Goal: Understand process/instructions

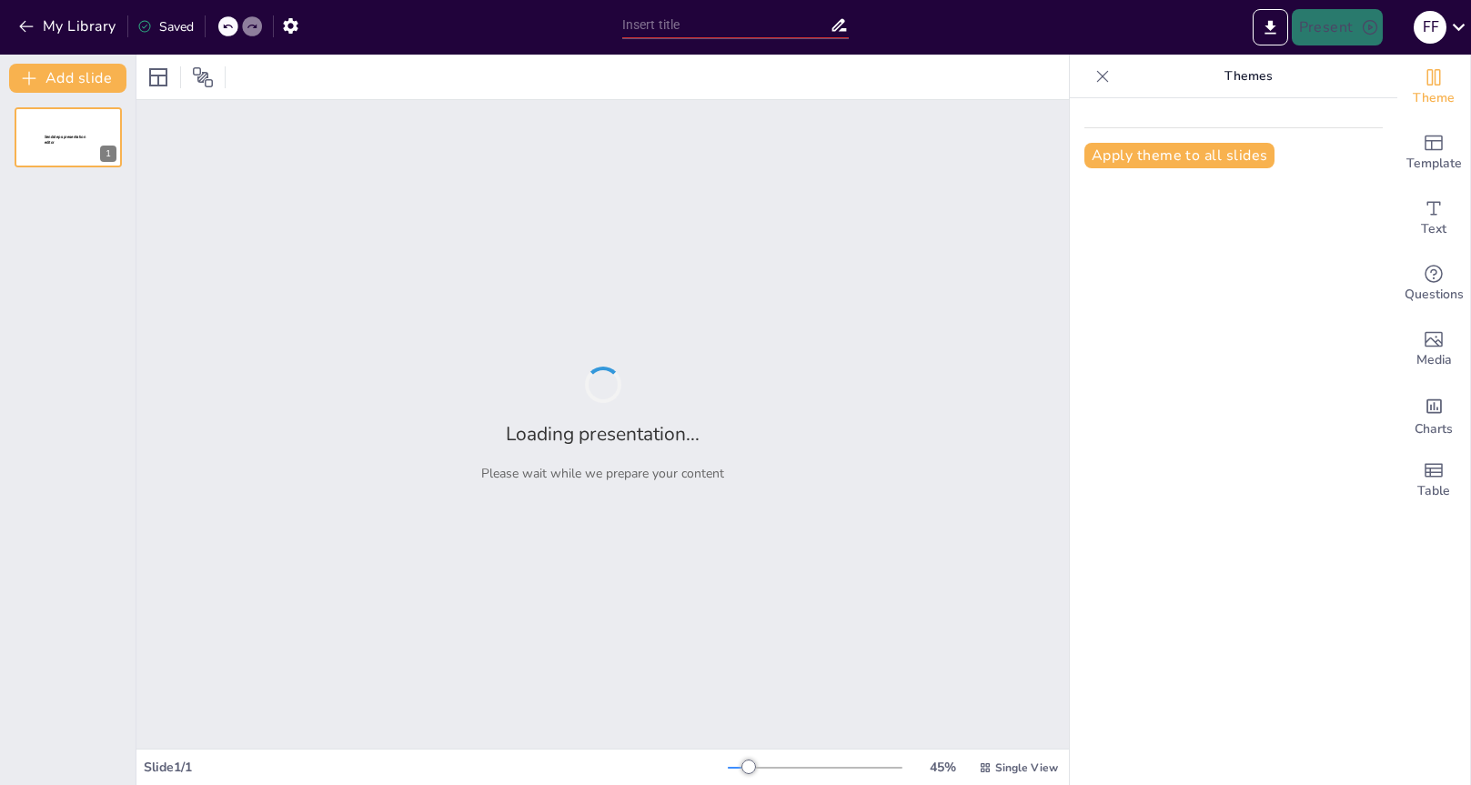
type input "Nikel ERP: Mejoras Interface v.25"
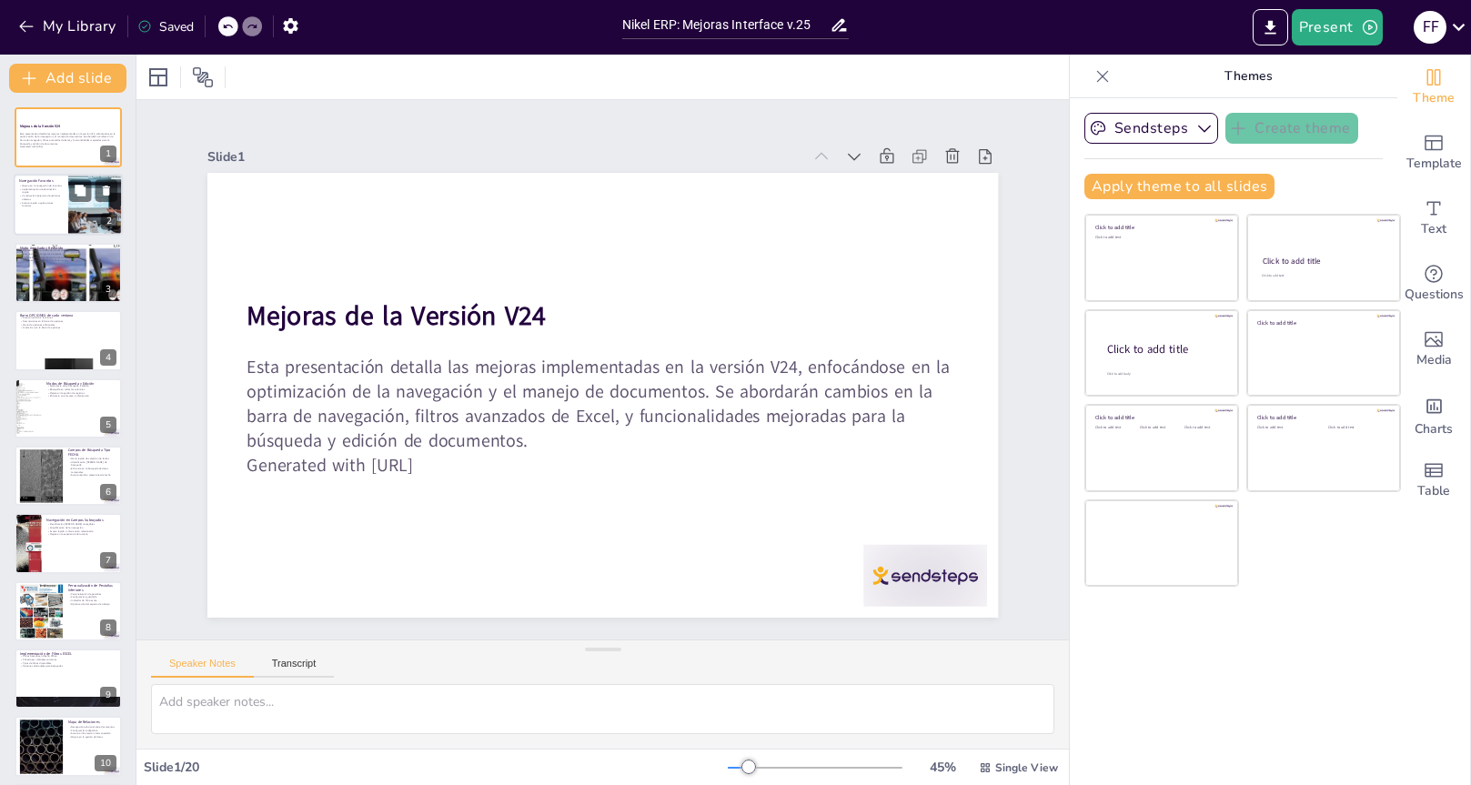
click at [62, 203] on p "Acceso rápido a aplicaciones favoritas" at bounding box center [41, 204] width 44 height 6
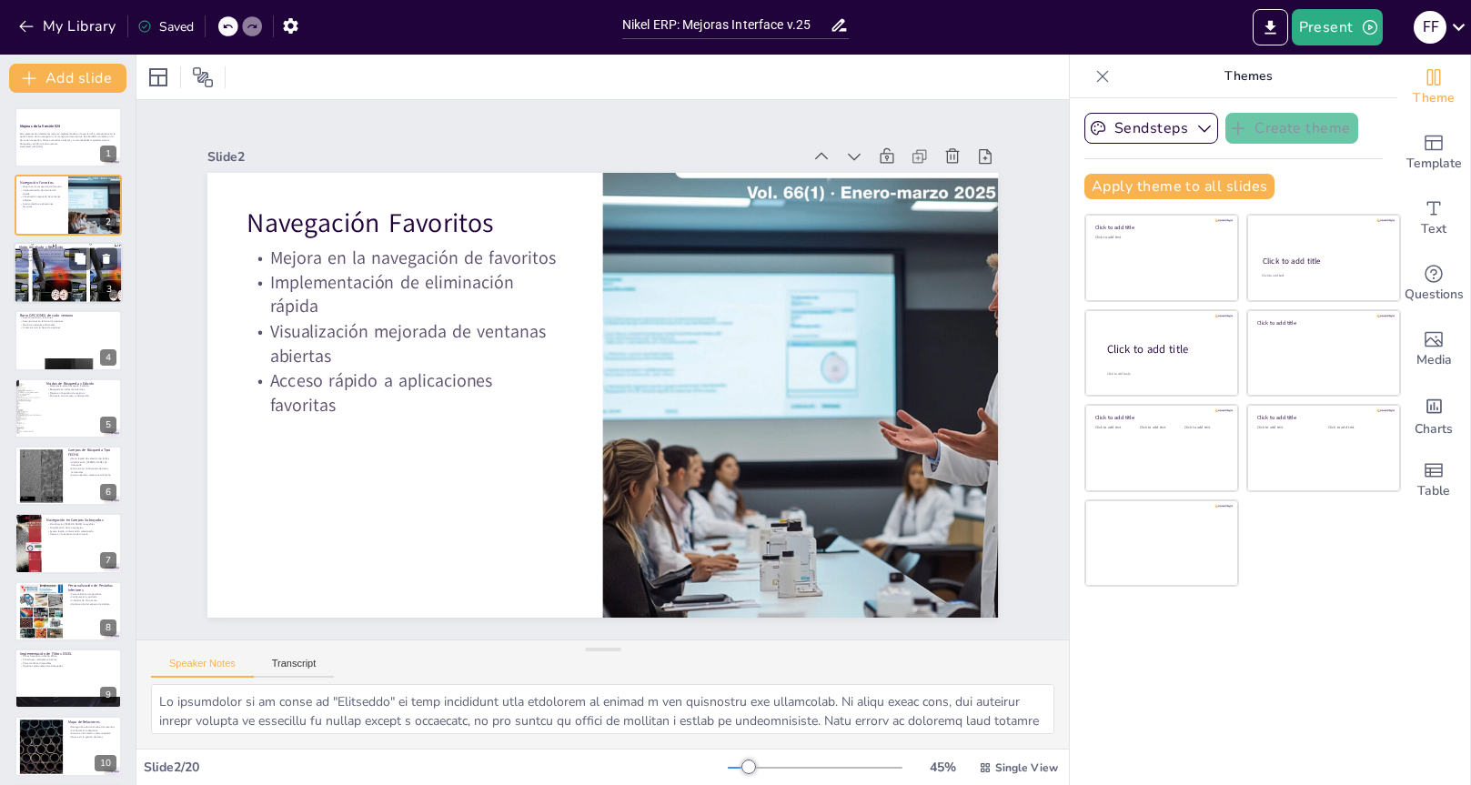
click at [56, 275] on div at bounding box center [68, 273] width 188 height 62
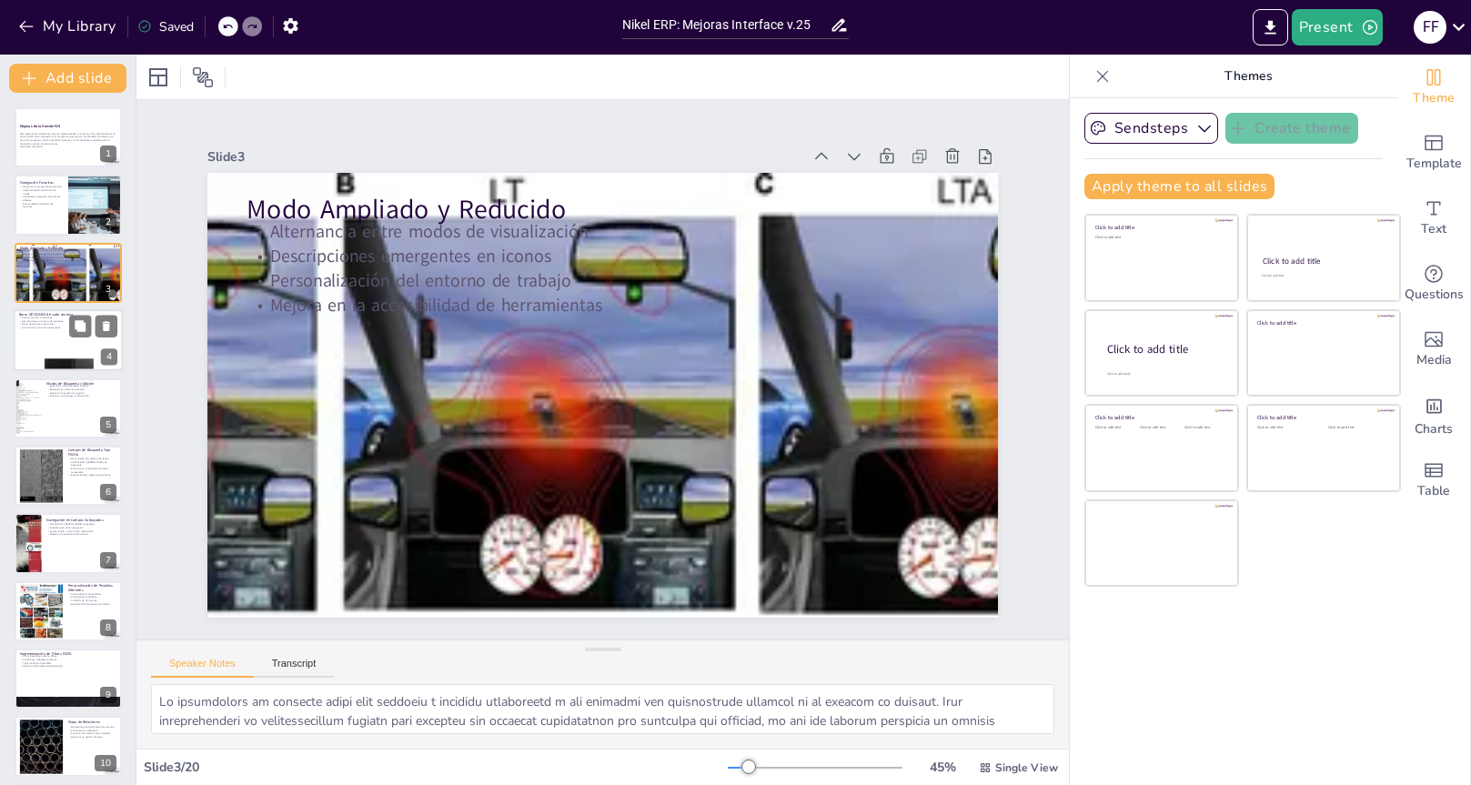
click at [44, 349] on div at bounding box center [68, 340] width 109 height 62
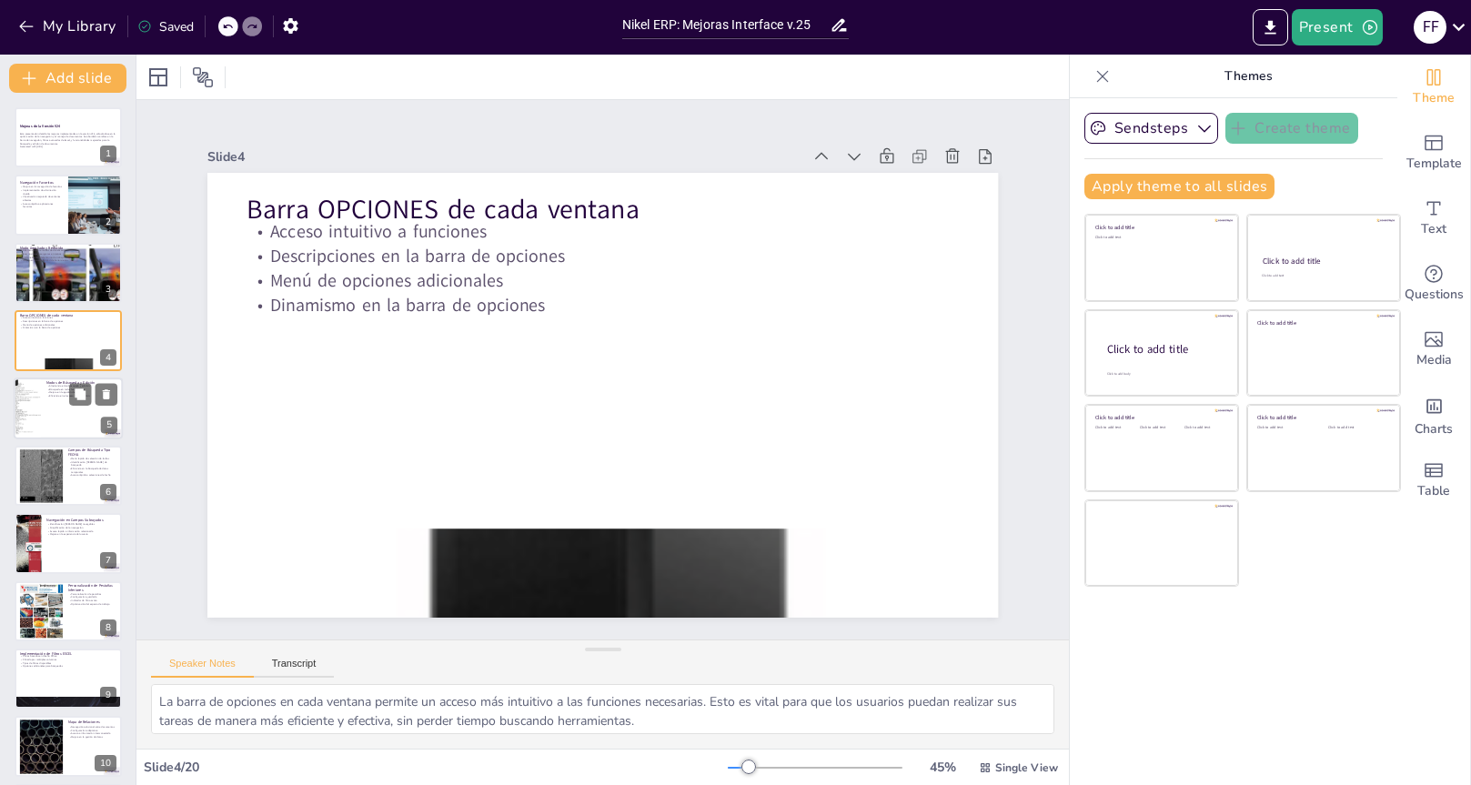
click at [46, 408] on div at bounding box center [68, 409] width 109 height 62
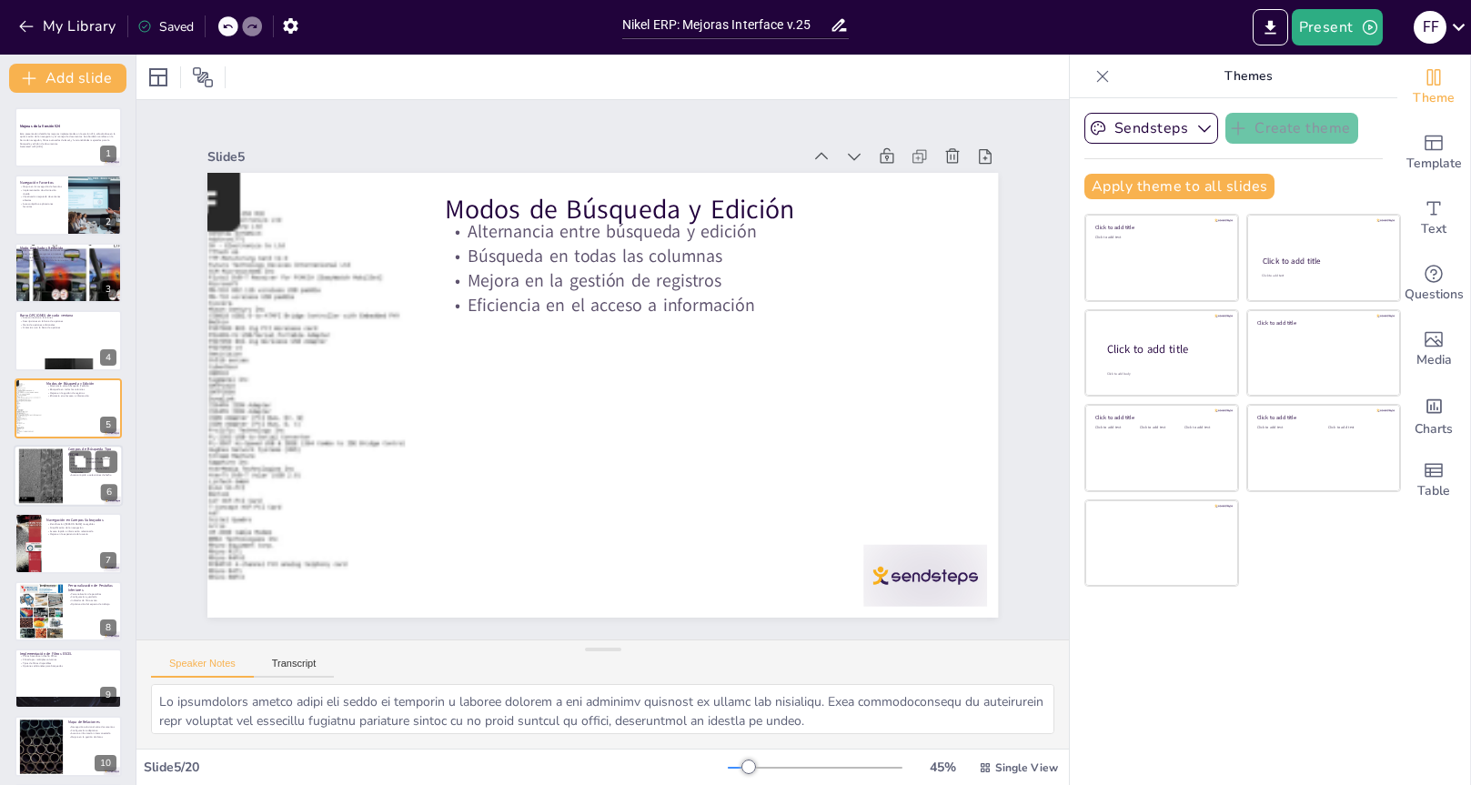
click at [59, 461] on div at bounding box center [40, 476] width 146 height 55
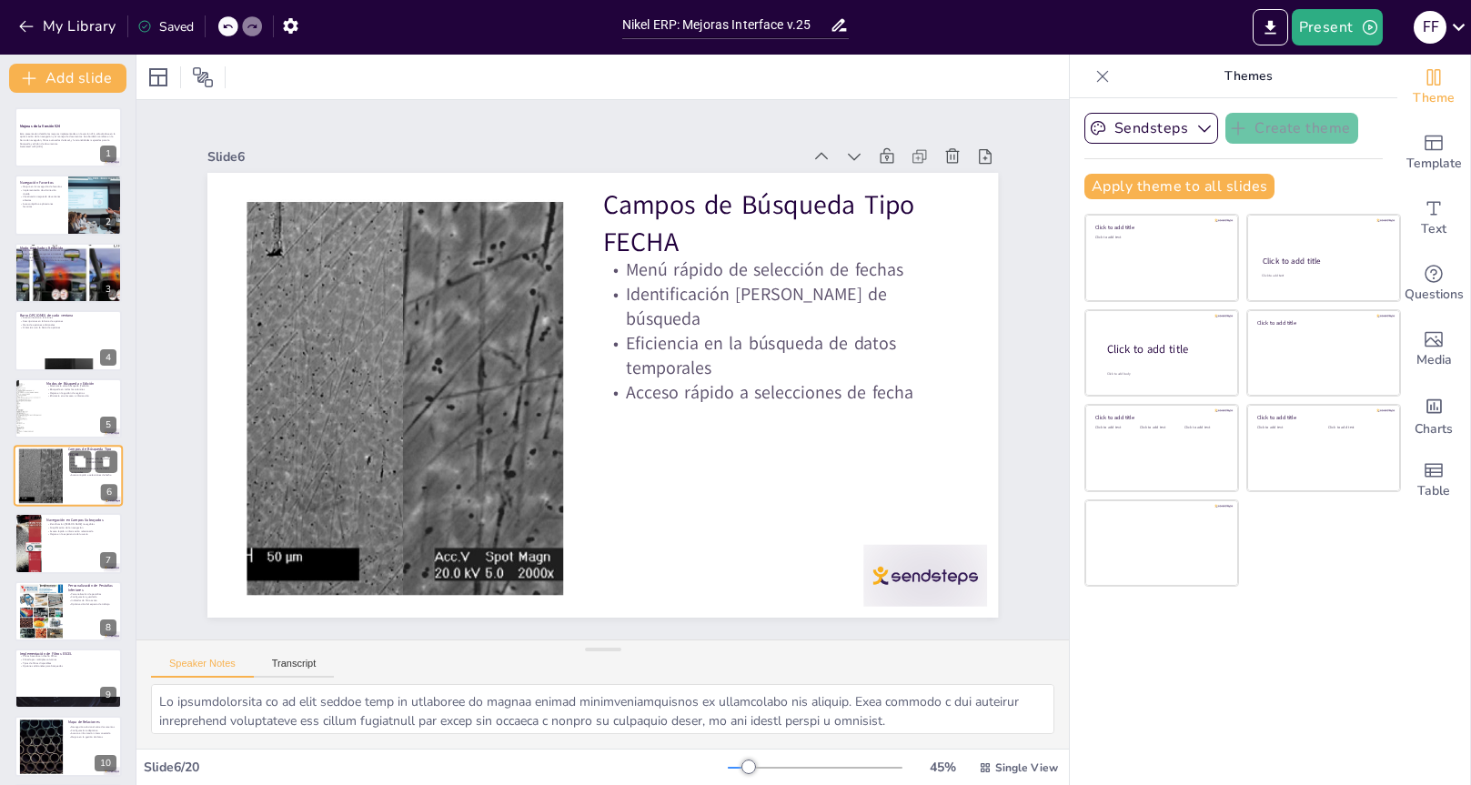
scroll to position [37, 0]
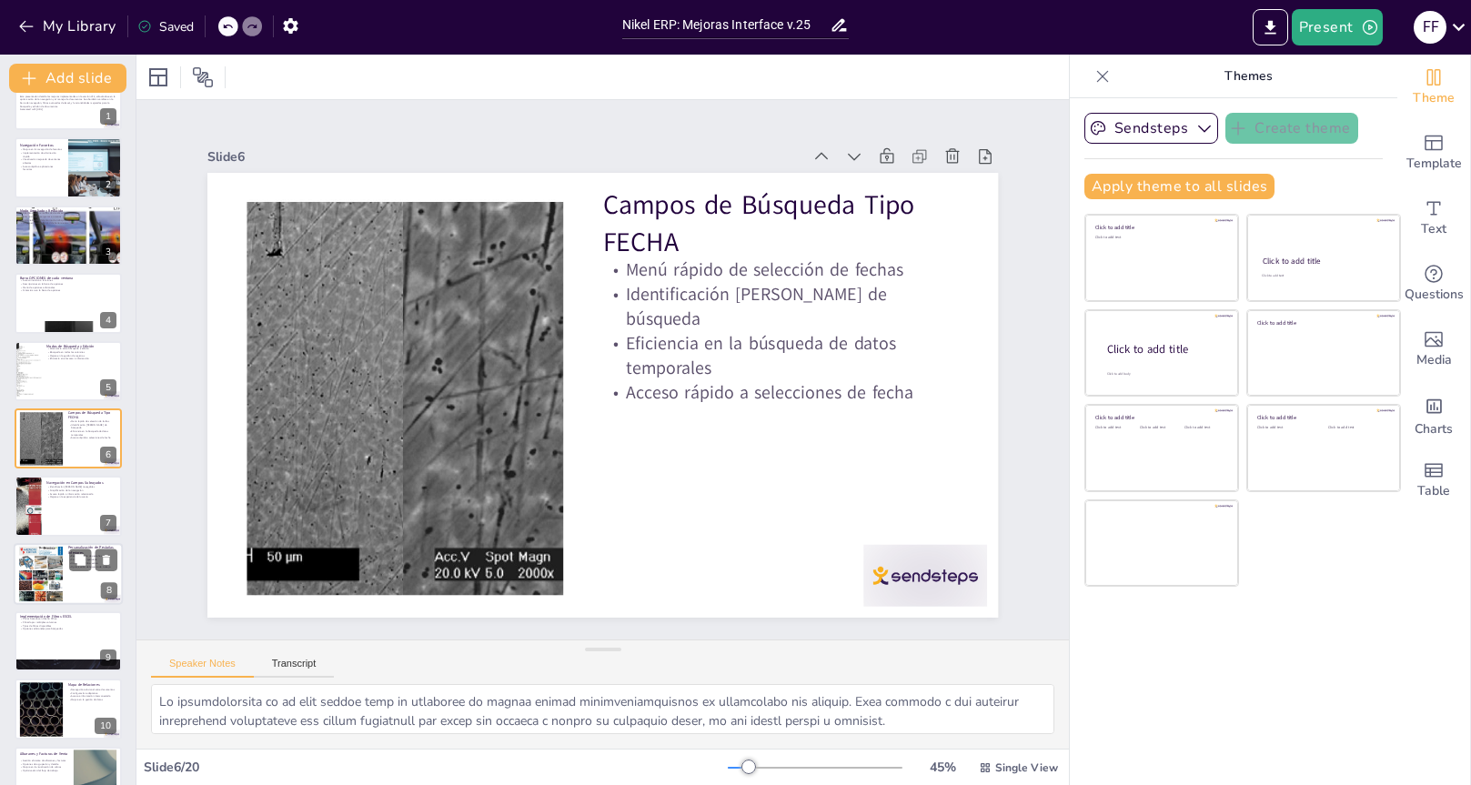
click at [71, 504] on div at bounding box center [68, 506] width 107 height 60
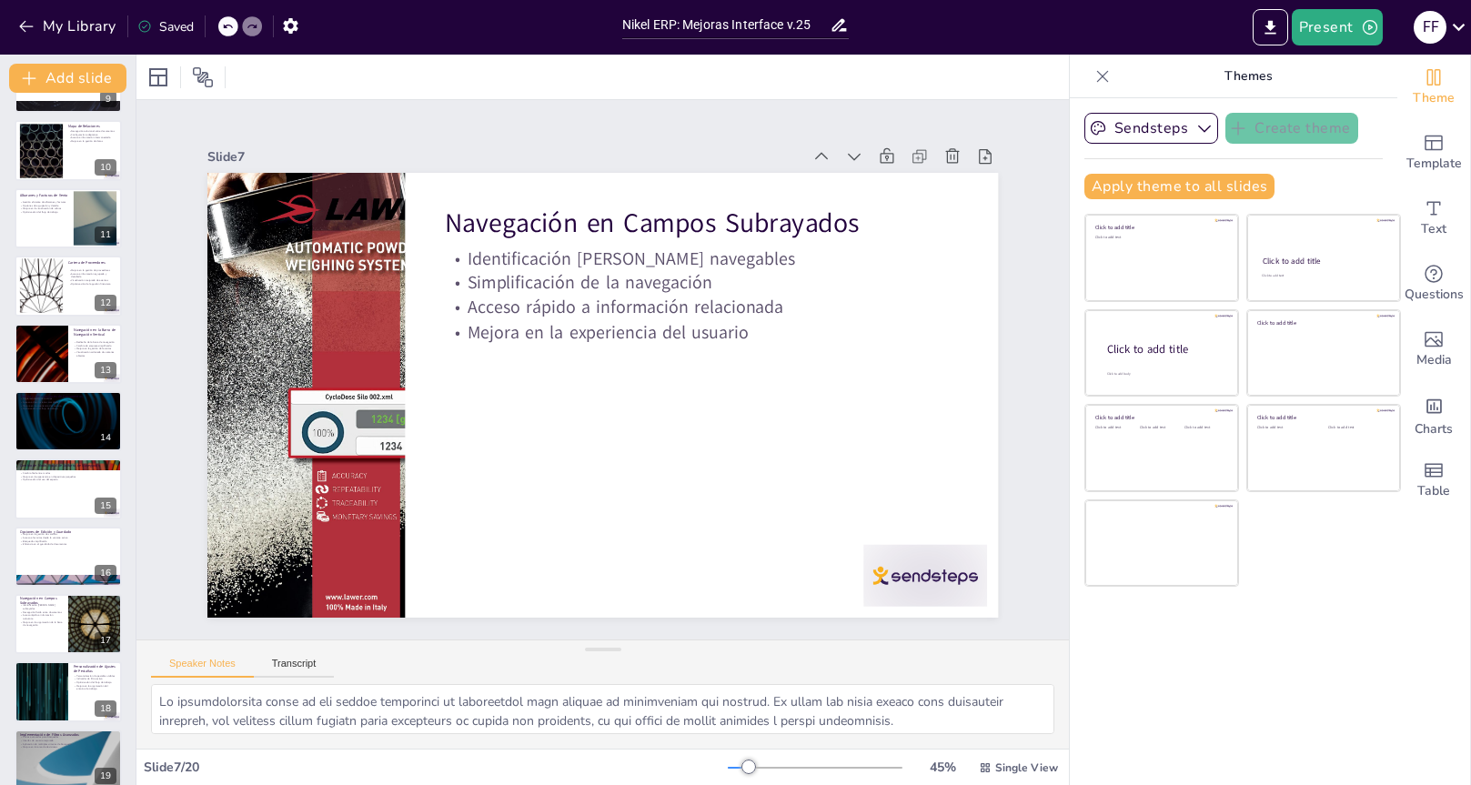
scroll to position [683, 0]
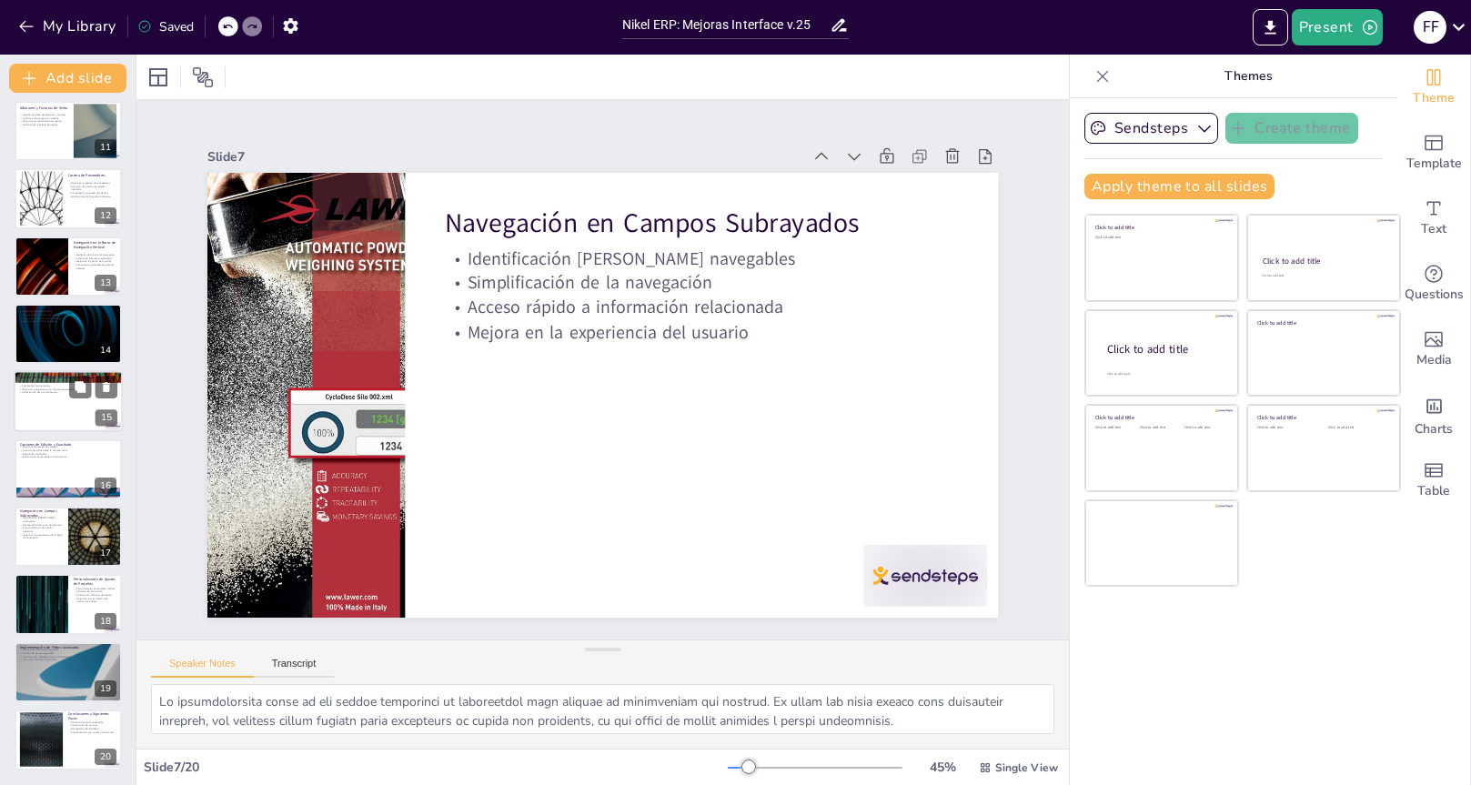
click at [61, 407] on div at bounding box center [68, 402] width 109 height 62
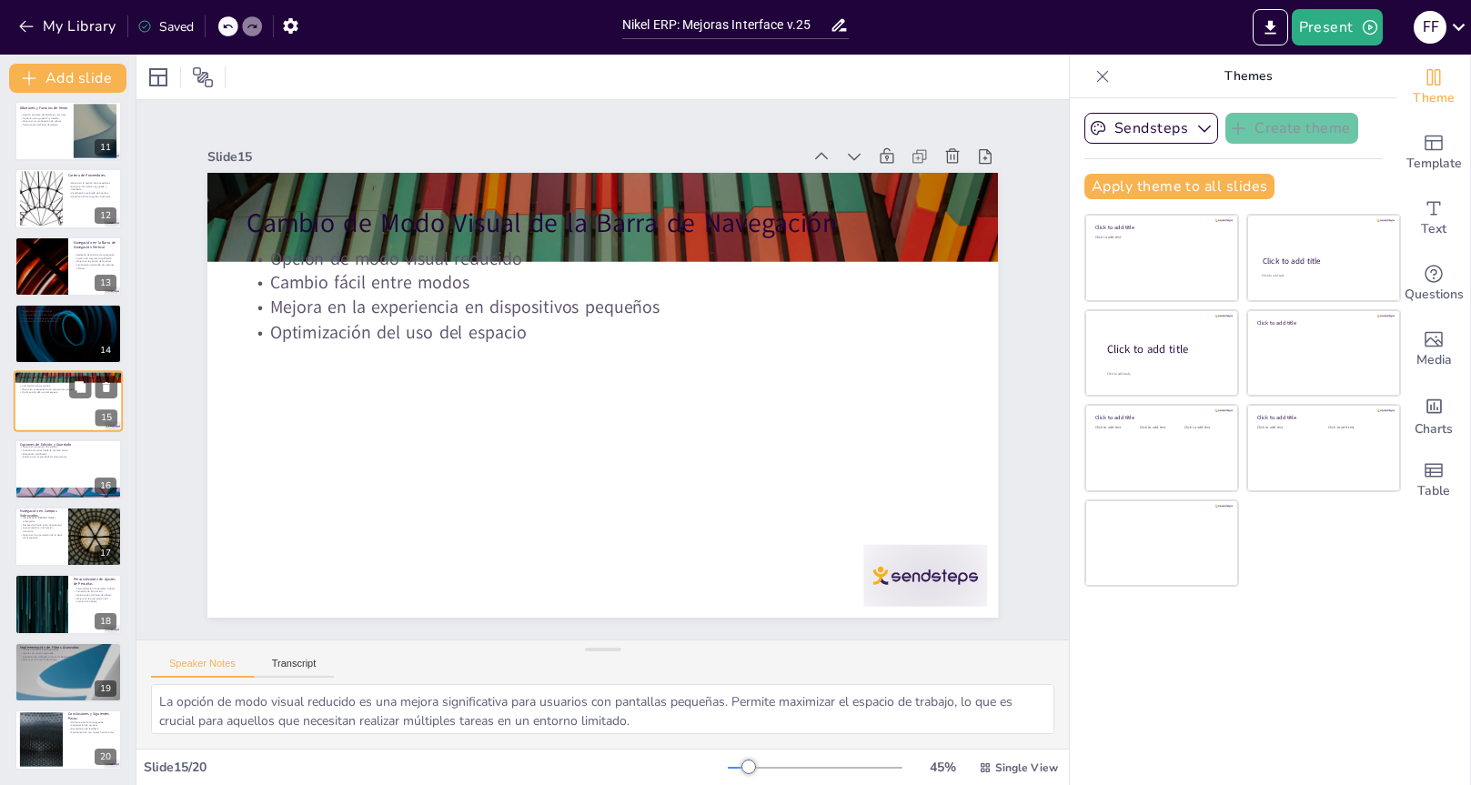
scroll to position [646, 0]
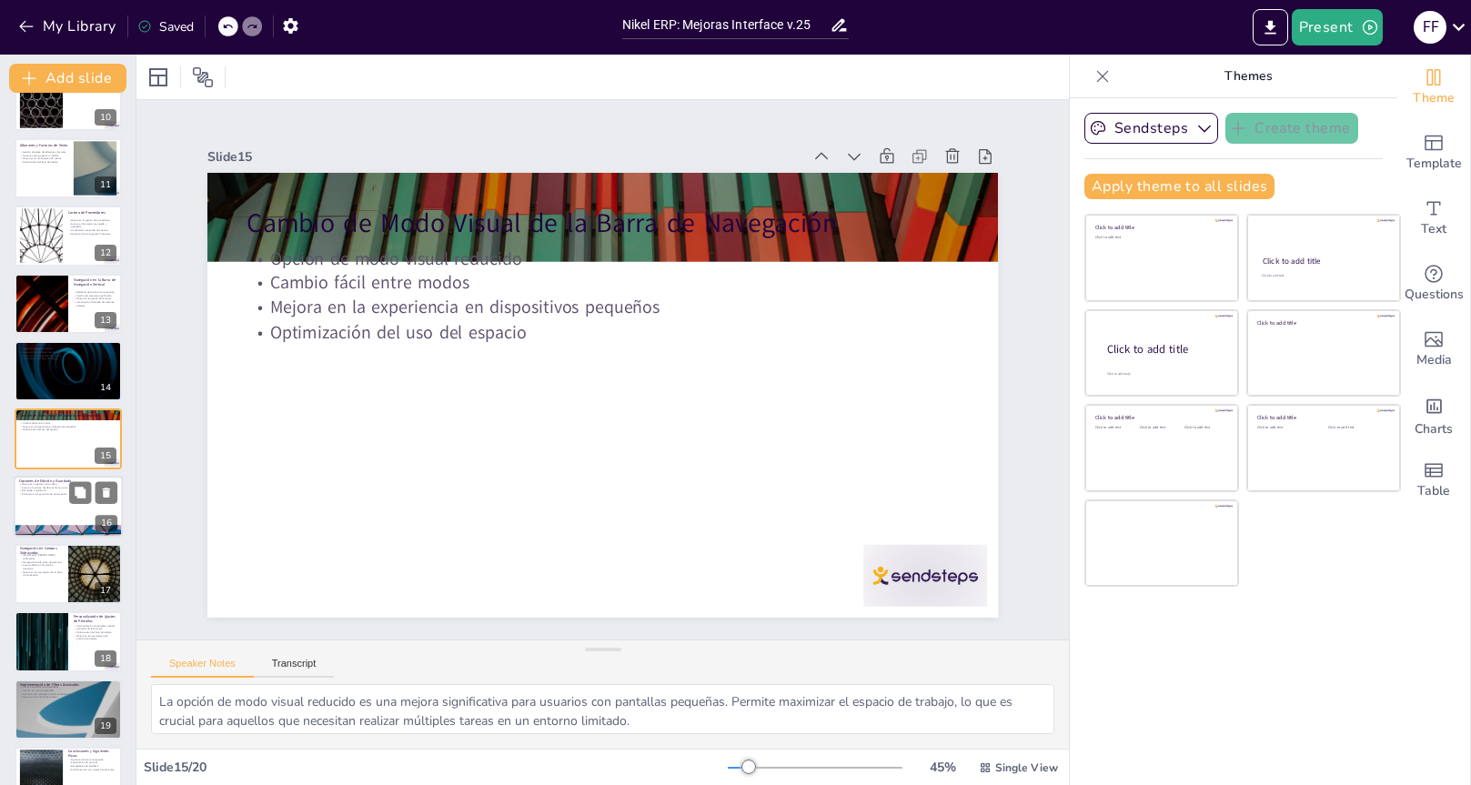
click at [51, 490] on p "Búsqueda simplificada" at bounding box center [68, 491] width 98 height 4
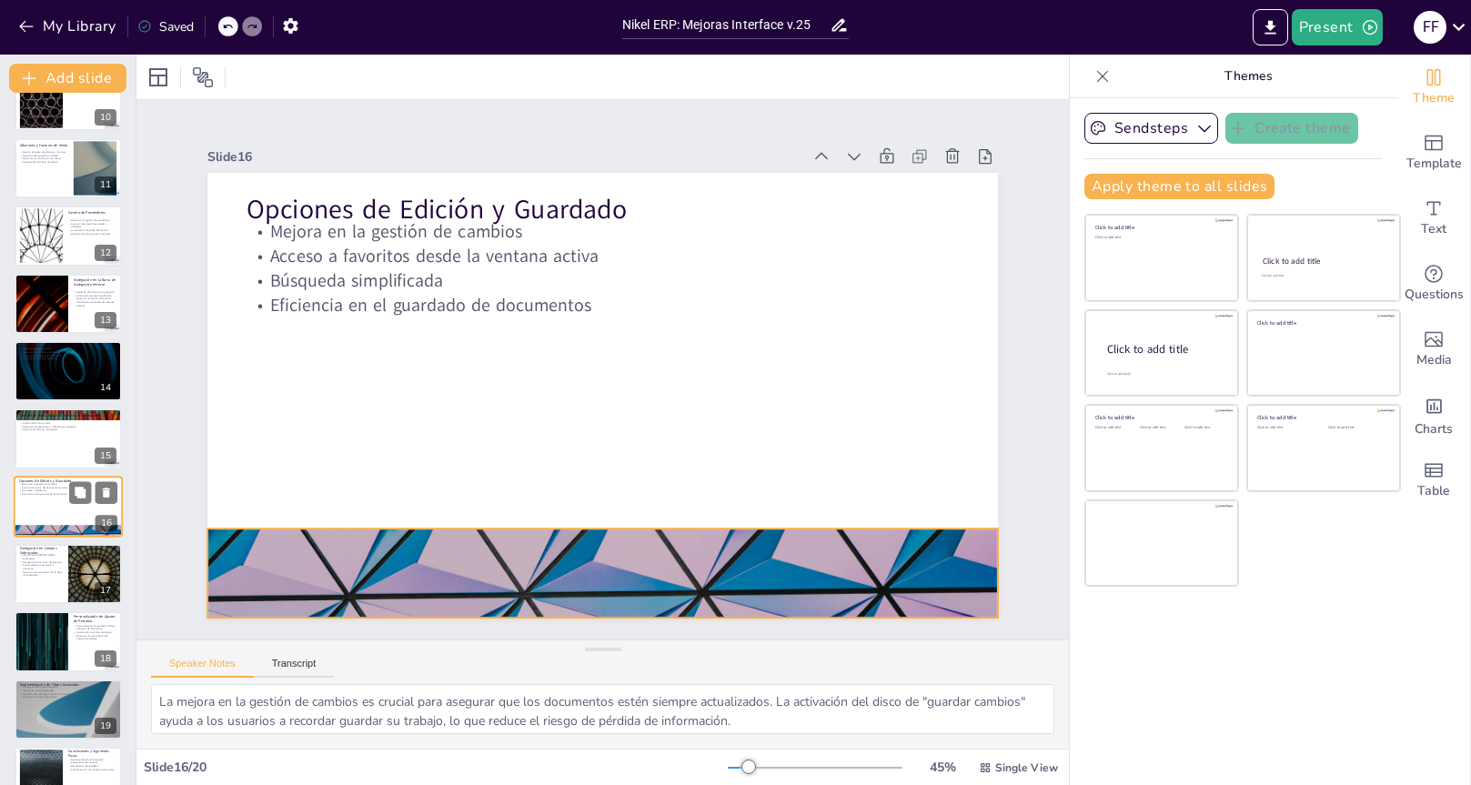
scroll to position [683, 0]
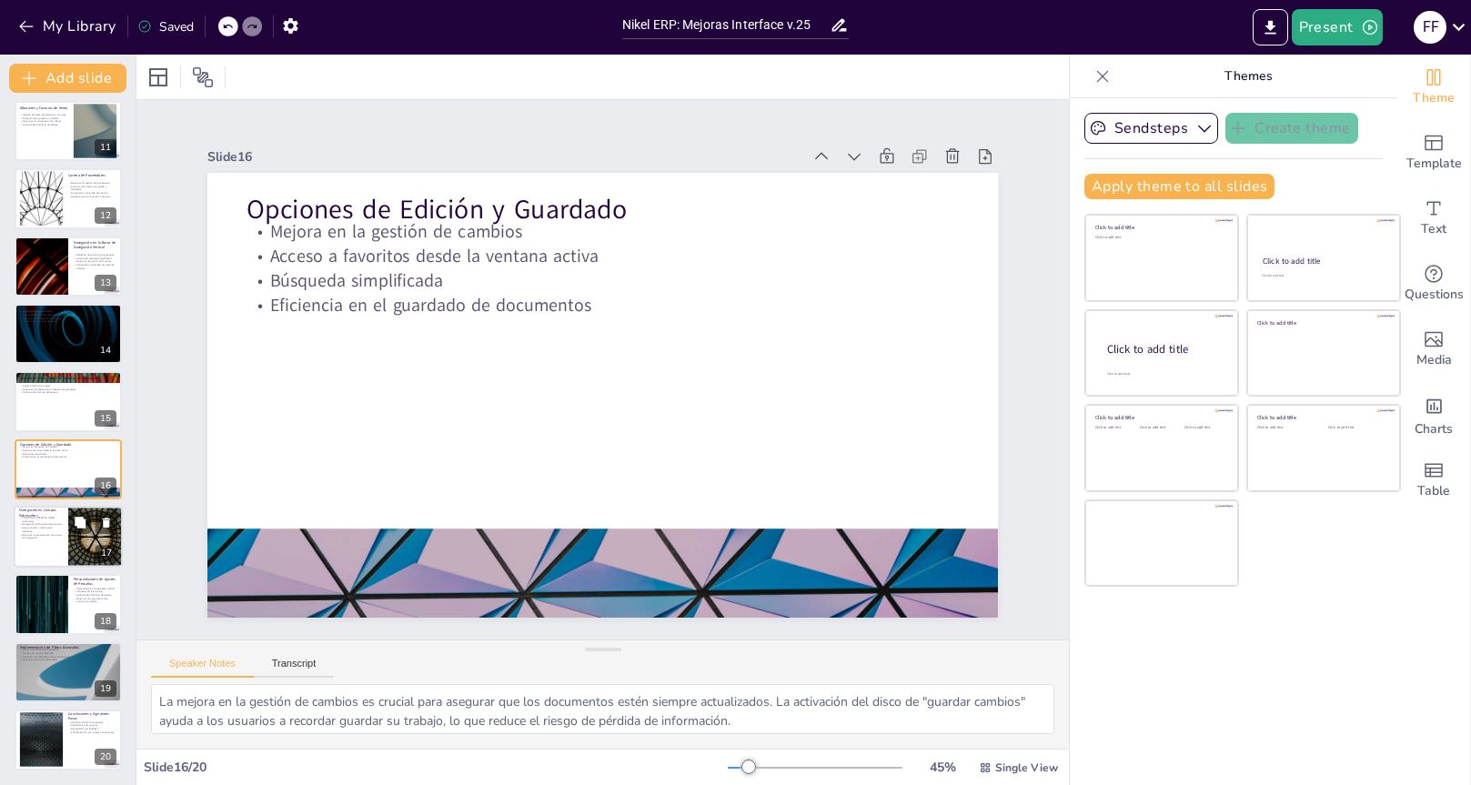
click at [68, 527] on div at bounding box center [95, 537] width 109 height 62
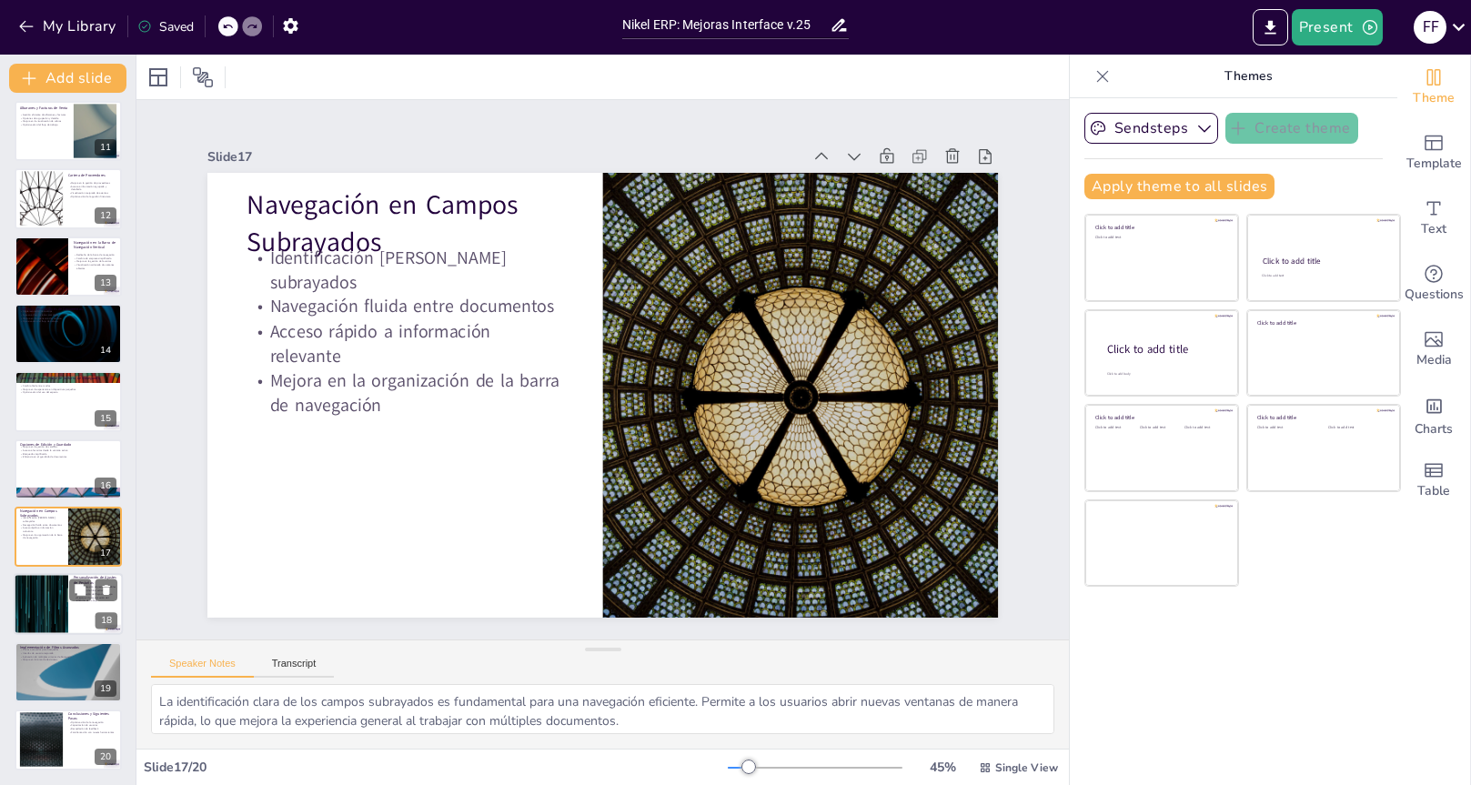
click at [55, 591] on div at bounding box center [40, 605] width 109 height 62
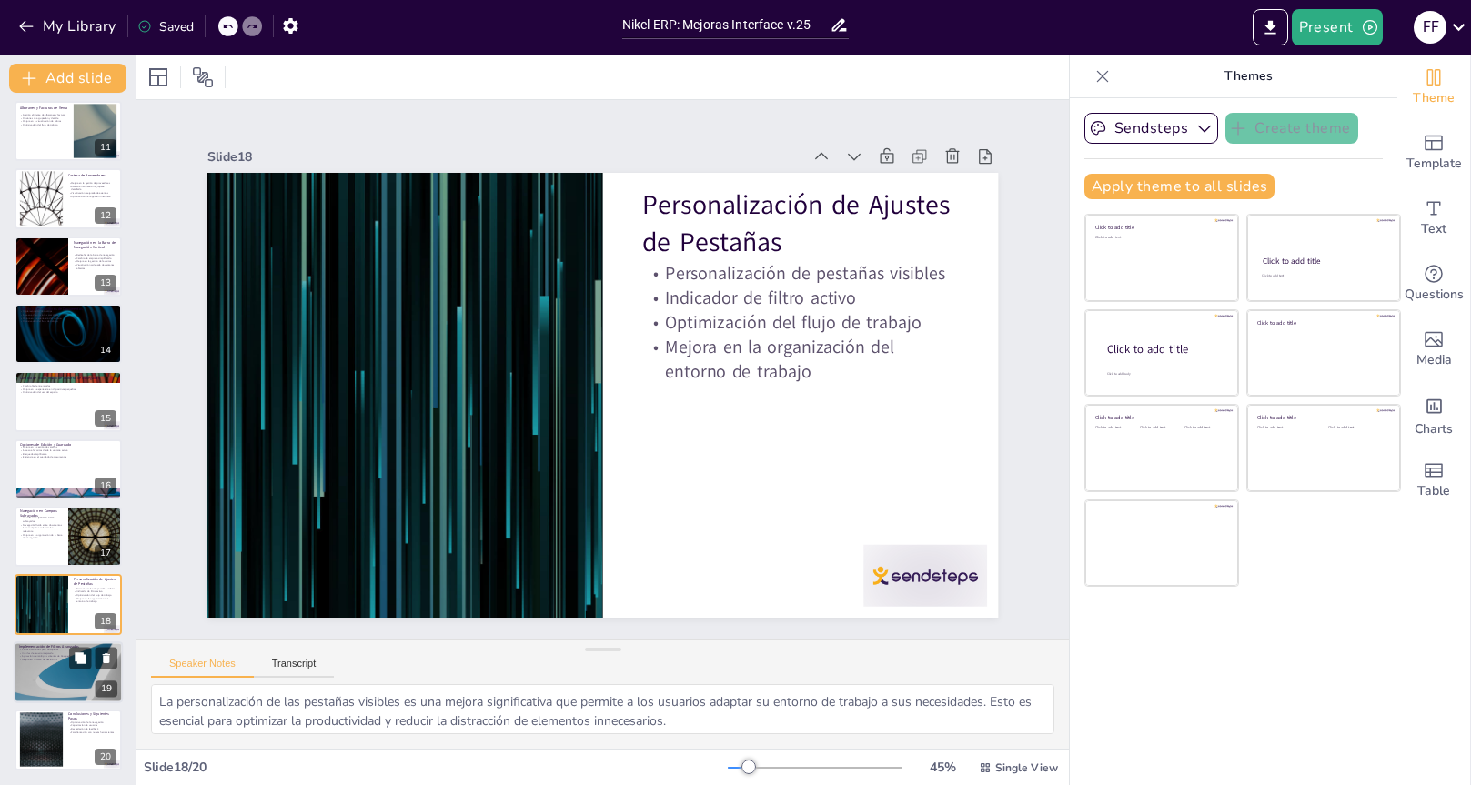
click at [47, 655] on p "Aplicación de múltiples criterios de búsqueda" at bounding box center [68, 657] width 98 height 4
type textarea "Lo ipsumdolorsita co adipisc elitseddo ei tem incidi utlaboreetdol mag aliquae …"
